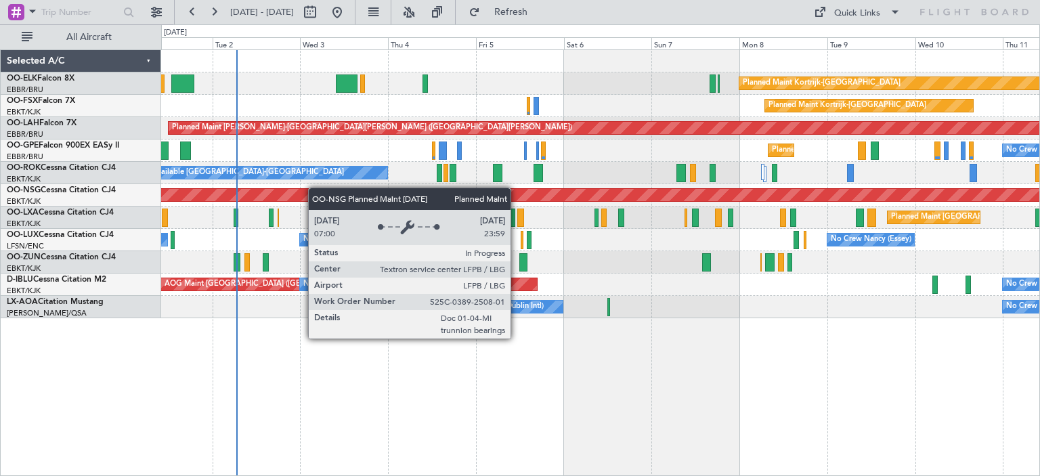
click at [292, 192] on div "Planned Maint Kortrijk-[GEOGRAPHIC_DATA] Planned Maint [GEOGRAPHIC_DATA]-[GEOGR…" at bounding box center [600, 184] width 878 height 268
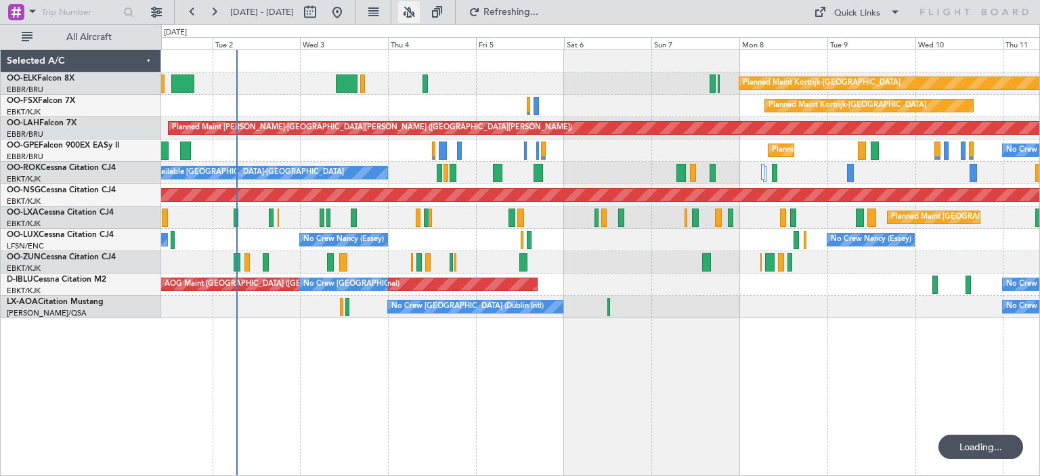
click at [420, 7] on button at bounding box center [409, 12] width 22 height 22
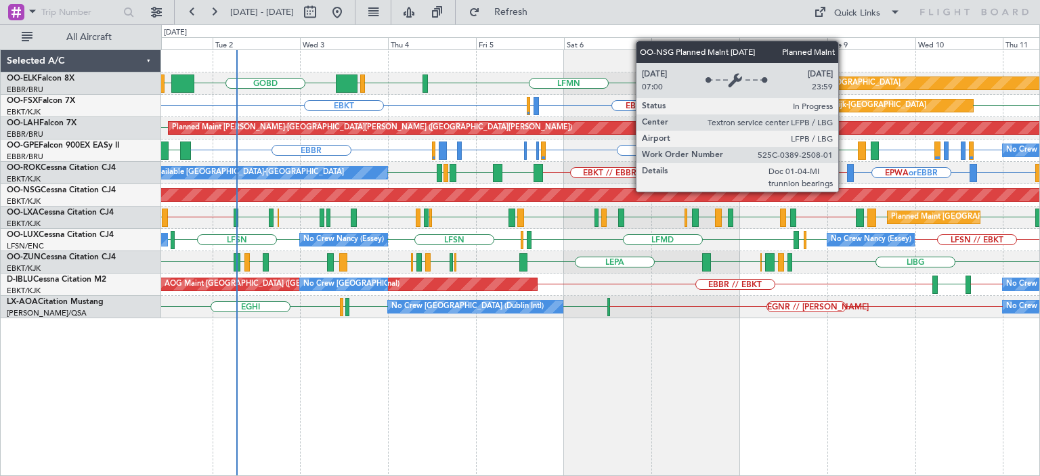
click at [242, 263] on div "EBKT EBBR LFMN EBBR LIML GOBD LIRA Planned Maint Kortrijk-Wevelgem EBKT EBMB or…" at bounding box center [600, 184] width 878 height 268
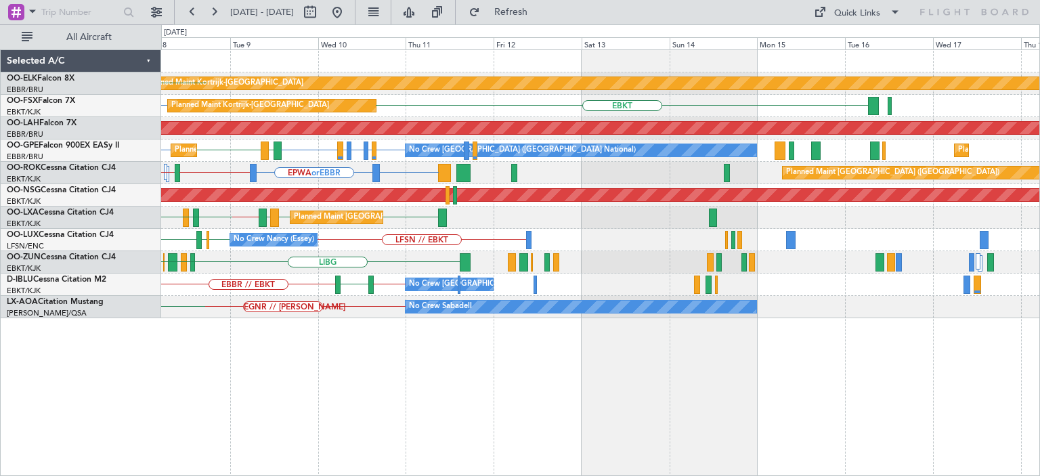
click at [155, 243] on div "Planned Maint Kortrijk-Wevelgem EBBR EBKT LFMN EBMB or EBKT EBKT Planned Maint …" at bounding box center [520, 249] width 1040 height 451
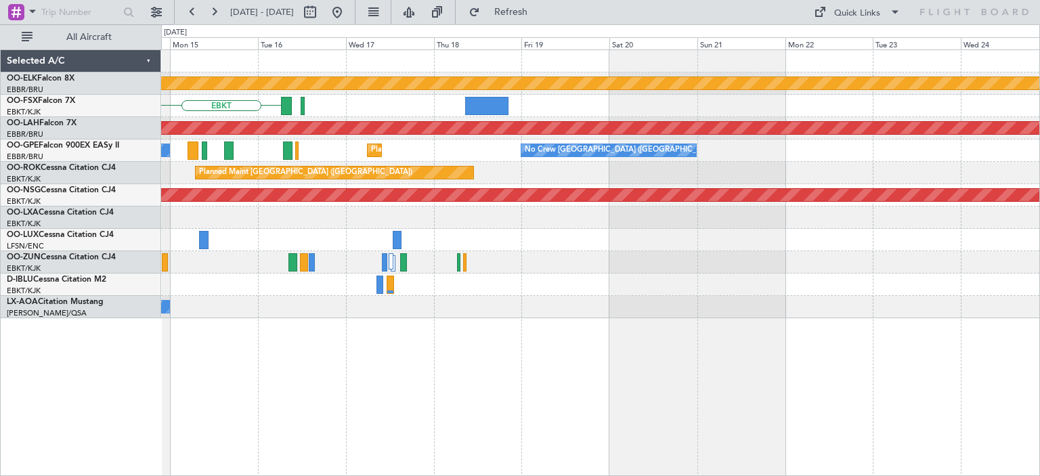
click at [176, 249] on div at bounding box center [600, 240] width 878 height 22
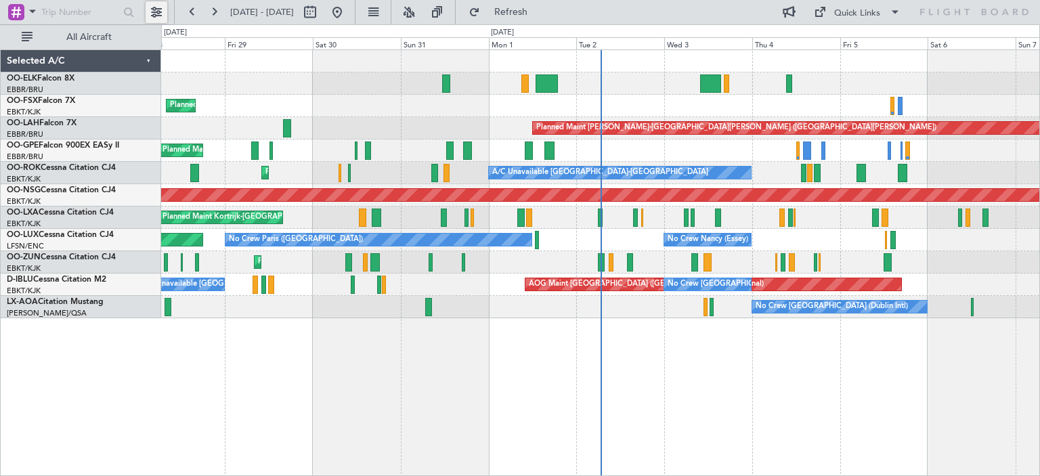
click at [156, 10] on button at bounding box center [157, 12] width 22 height 22
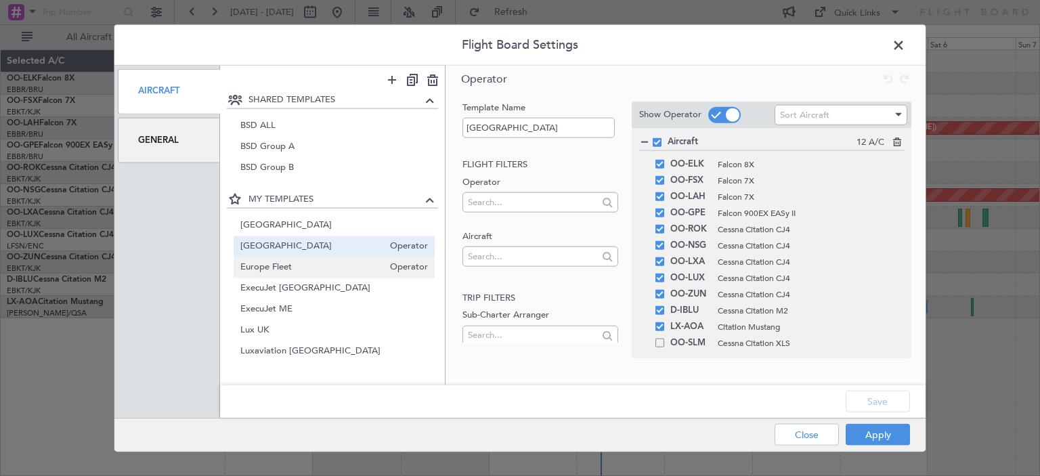
click at [282, 263] on span "Europe Fleet" at bounding box center [312, 268] width 144 height 14
type input "Europe Fleet"
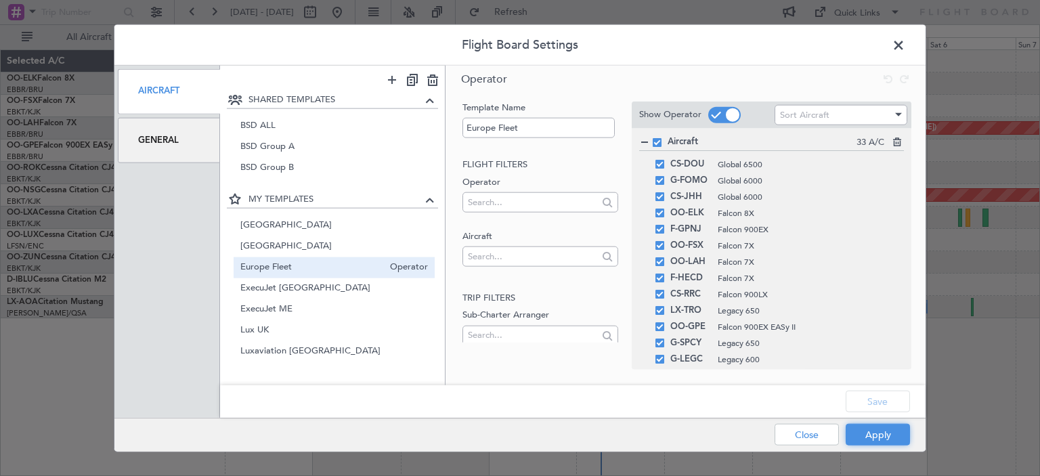
click at [868, 425] on button "Apply" at bounding box center [877, 435] width 64 height 22
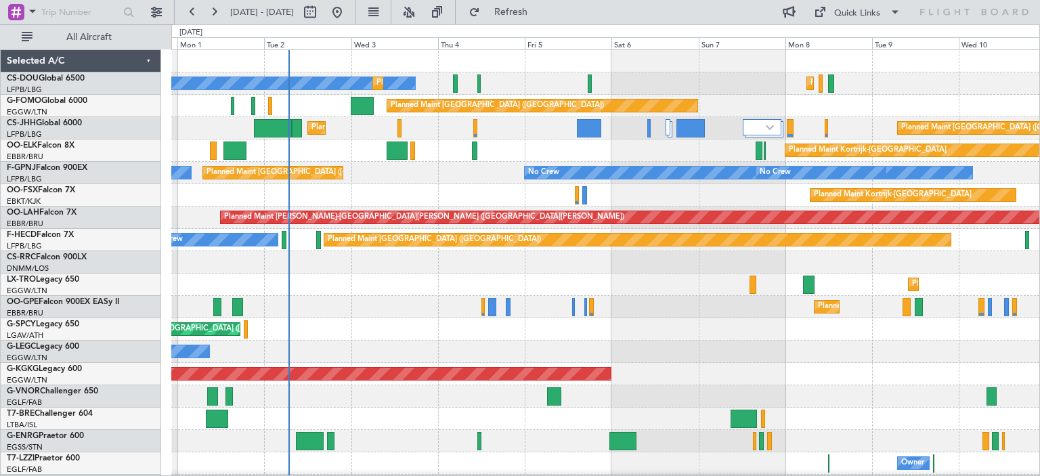
click at [343, 310] on div "No Crew Planned Maint [GEOGRAPHIC_DATA] ([GEOGRAPHIC_DATA]) Planned Maint [GEOG…" at bounding box center [605, 429] width 868 height 759
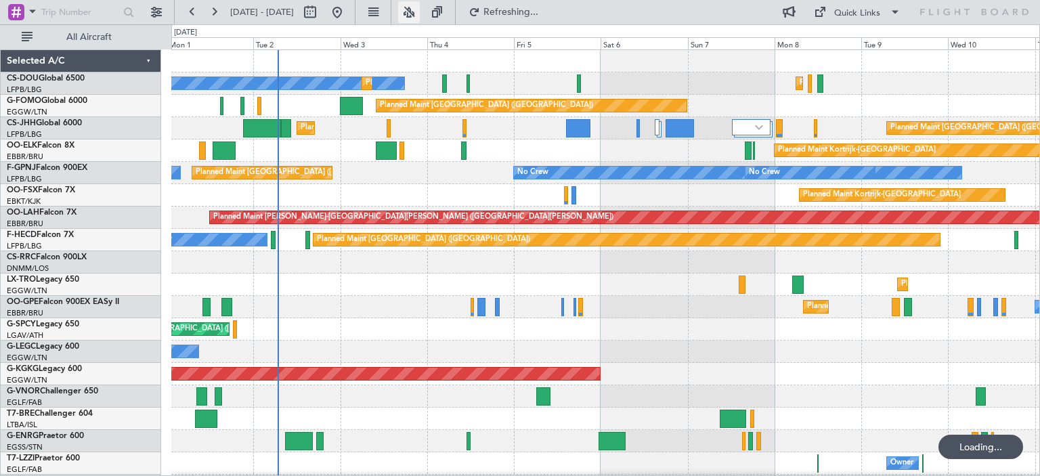
click at [420, 10] on button at bounding box center [409, 12] width 22 height 22
